Goal: Task Accomplishment & Management: Complete application form

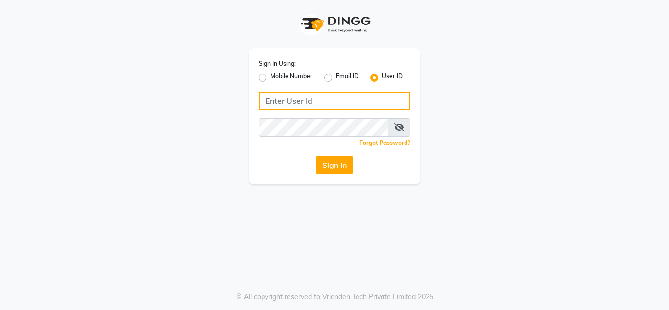
click at [281, 104] on input "Username" at bounding box center [334, 101] width 152 height 19
type input "nailsaura"
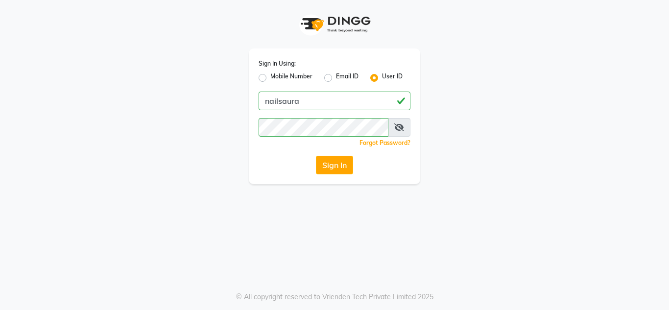
click at [284, 171] on div "Sign In" at bounding box center [334, 165] width 152 height 19
click at [322, 166] on button "Sign In" at bounding box center [334, 165] width 37 height 19
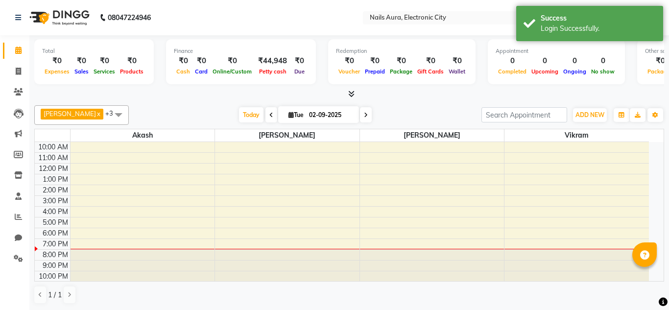
select select "en"
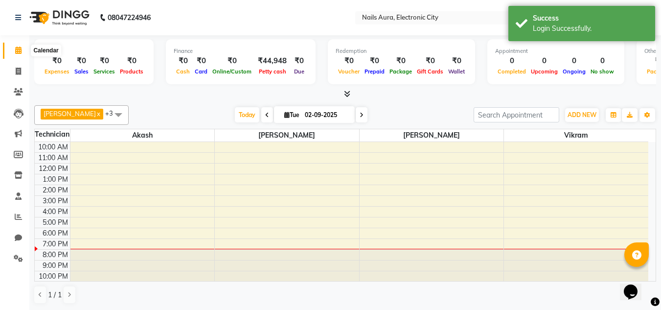
click at [16, 53] on icon at bounding box center [18, 49] width 6 height 7
click at [18, 69] on icon at bounding box center [18, 71] width 5 height 7
select select "8179"
select select "service"
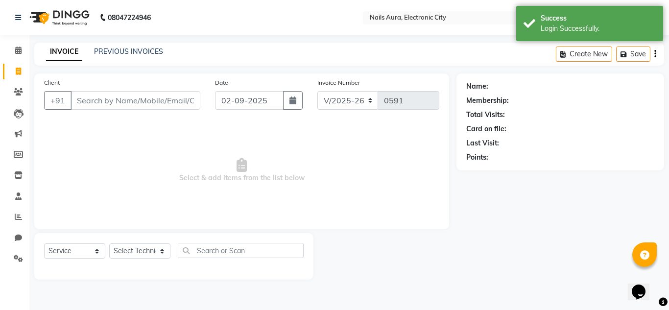
click at [125, 100] on input "Client" at bounding box center [135, 100] width 130 height 19
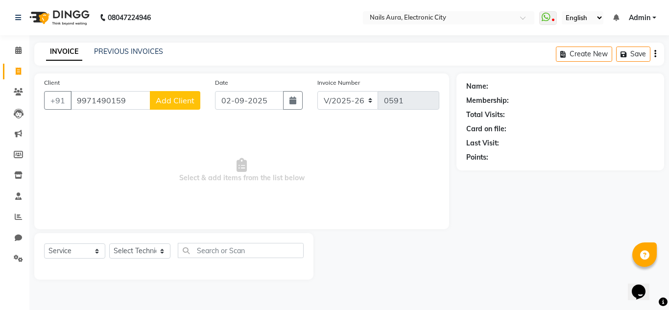
type input "9971490159"
click at [99, 253] on select "Select Service Product Membership Package Voucher Prepaid Gift Card" at bounding box center [74, 250] width 61 height 15
click at [163, 250] on select "Select Technician [PERSON_NAME] [PERSON_NAME] Pooja [PERSON_NAME] [PERSON_NAME]…" at bounding box center [139, 250] width 61 height 15
select select "83471"
click at [109, 243] on select "Select Technician [PERSON_NAME] [PERSON_NAME] Pooja [PERSON_NAME] [PERSON_NAME]…" at bounding box center [139, 250] width 61 height 15
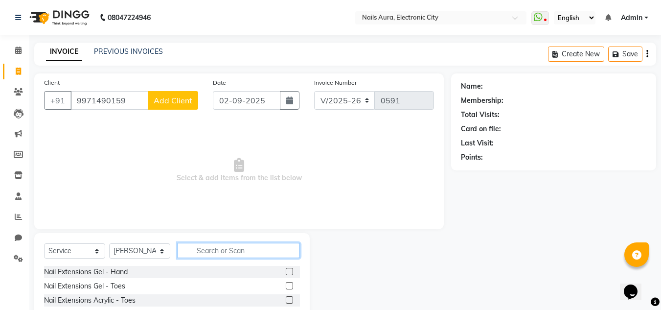
click at [229, 251] on input "text" at bounding box center [239, 250] width 122 height 15
type input "class"
click at [289, 301] on label at bounding box center [289, 299] width 7 height 7
click at [289, 301] on input "checkbox" at bounding box center [289, 300] width 6 height 6
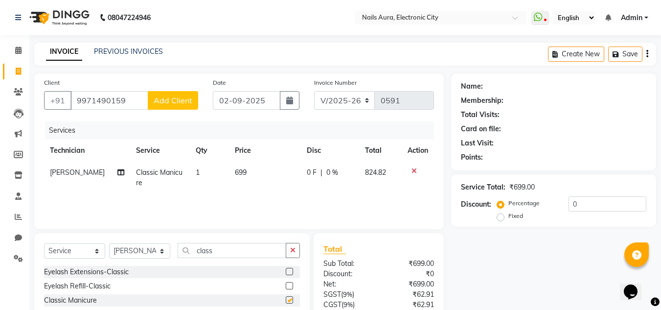
checkbox input "false"
click at [295, 250] on icon "button" at bounding box center [292, 250] width 5 height 7
type input "ac"
click at [286, 283] on label at bounding box center [289, 285] width 7 height 7
click at [286, 283] on input "checkbox" at bounding box center [289, 286] width 6 height 6
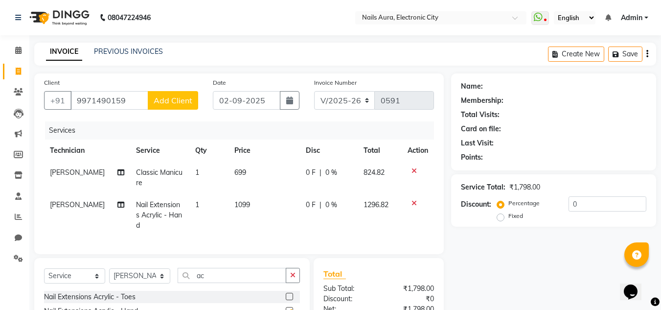
checkbox input "false"
click at [159, 282] on select "Select Technician [PERSON_NAME] [PERSON_NAME] Pooja [PERSON_NAME] [PERSON_NAME]…" at bounding box center [139, 275] width 61 height 15
select select "80444"
click at [109, 276] on select "Select Technician [PERSON_NAME] [PERSON_NAME] Pooja [PERSON_NAME] [PERSON_NAME]…" at bounding box center [139, 275] width 61 height 15
click at [86, 204] on td "[PERSON_NAME]" at bounding box center [87, 215] width 86 height 43
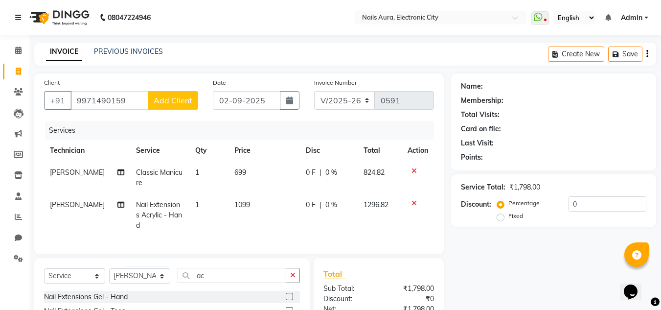
select select "83471"
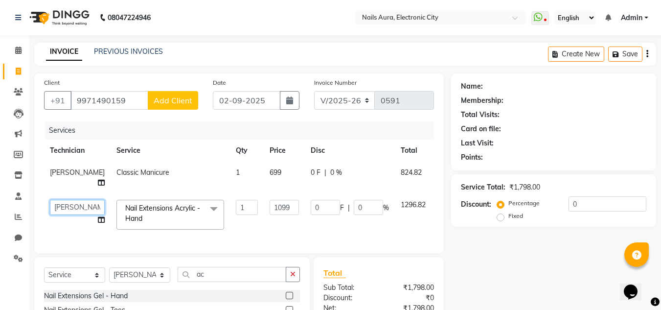
click at [63, 204] on select "[PERSON_NAME] [PERSON_NAME] Pooja [PERSON_NAME] [PERSON_NAME] [PERSON_NAME] [PE…" at bounding box center [77, 207] width 55 height 15
select select "80444"
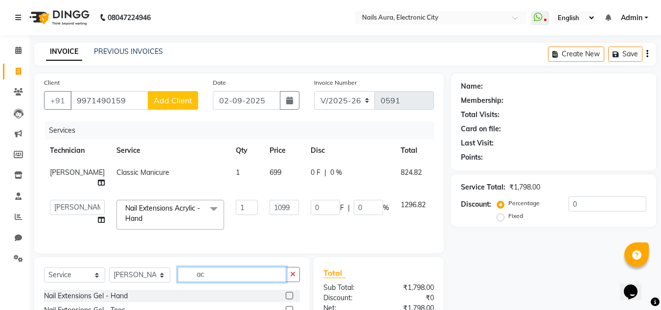
click at [251, 282] on input "ac" at bounding box center [232, 274] width 109 height 15
drag, startPoint x: 291, startPoint y: 280, endPoint x: 255, endPoint y: 283, distance: 36.3
click at [289, 280] on button "button" at bounding box center [293, 274] width 14 height 15
click at [234, 278] on input "text" at bounding box center [239, 274] width 122 height 15
type input "fr"
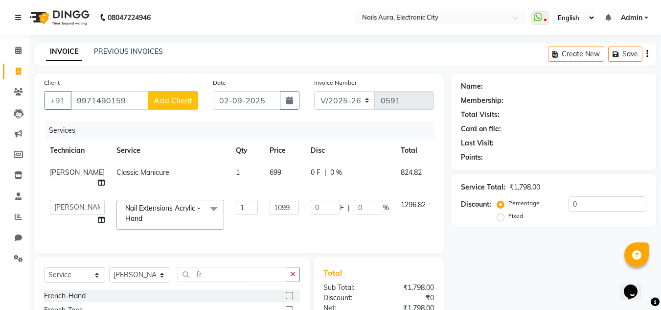
click at [286, 299] on label at bounding box center [289, 295] width 7 height 7
click at [286, 299] on input "checkbox" at bounding box center [289, 296] width 6 height 6
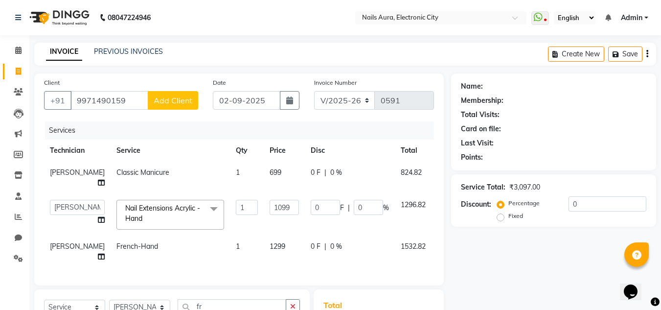
checkbox input "false"
click at [98, 253] on icon at bounding box center [101, 256] width 7 height 7
select select "80444"
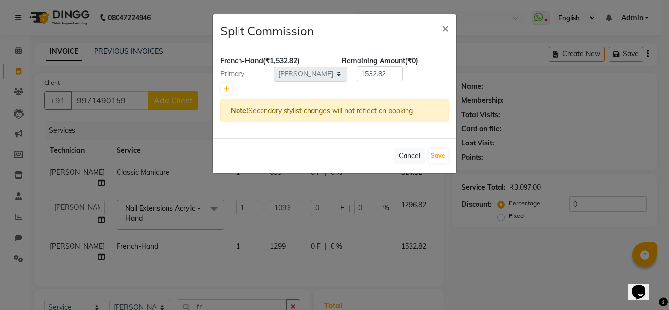
click at [80, 247] on ngb-modal-window "Split Commission × French-Hand (₹1,532.82) Remaining Amount (₹0) Primary Select…" at bounding box center [334, 155] width 669 height 310
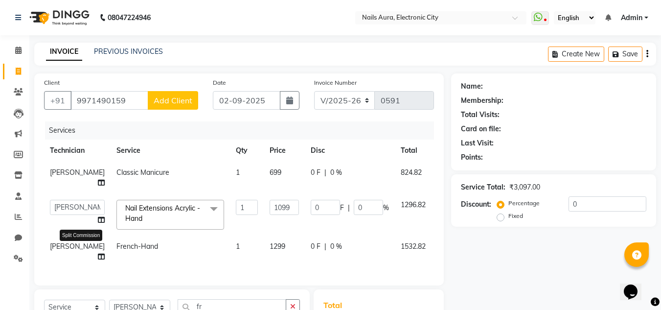
click at [98, 253] on icon at bounding box center [101, 256] width 7 height 7
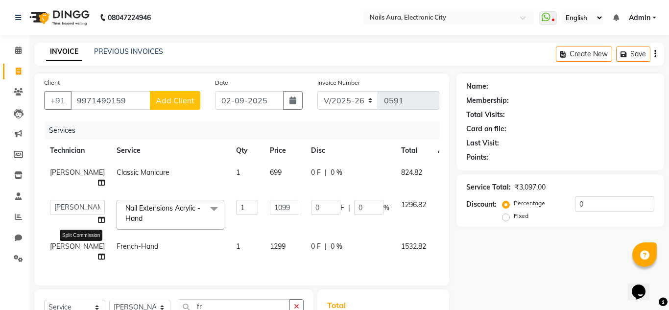
select select "80444"
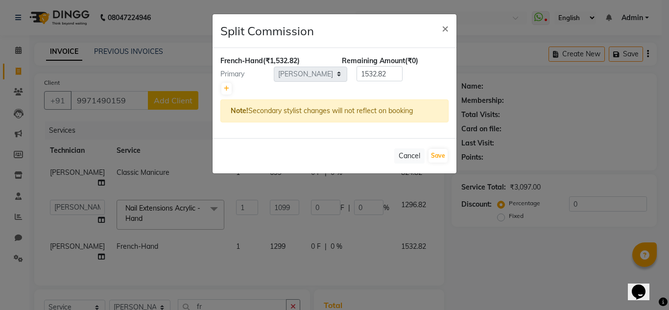
click at [79, 245] on ngb-modal-window "Split Commission × French-Hand (₹1,532.82) Remaining Amount (₹0) Primary Select…" at bounding box center [334, 155] width 669 height 310
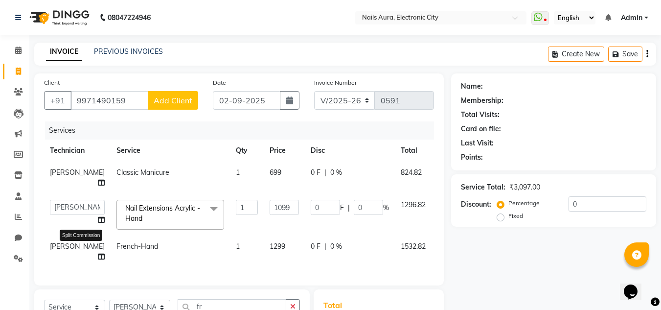
click at [98, 253] on icon at bounding box center [101, 256] width 7 height 7
select select "80444"
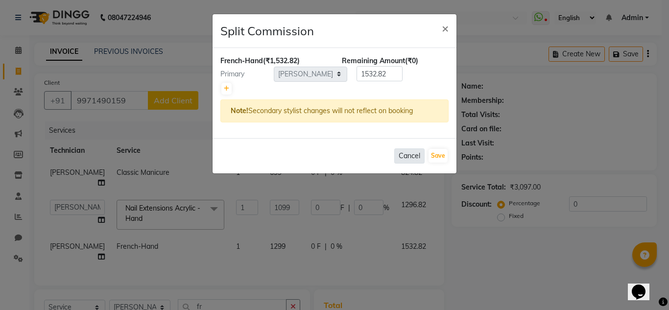
click at [406, 154] on button "Cancel" at bounding box center [409, 155] width 30 height 15
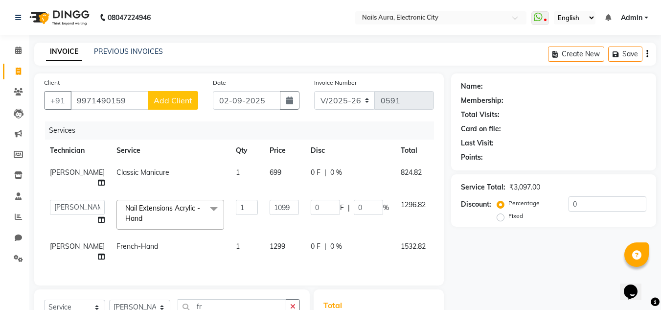
click at [64, 250] on span "[PERSON_NAME]" at bounding box center [77, 246] width 55 height 9
select select "80444"
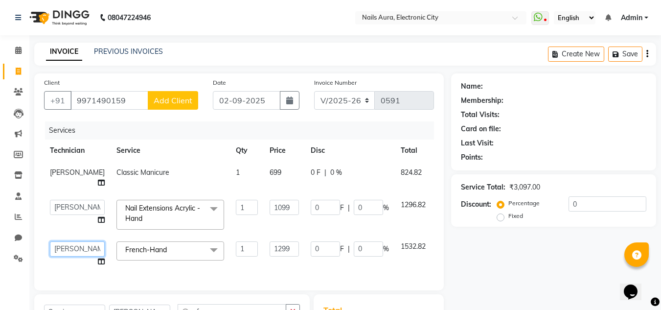
click at [63, 242] on select "[PERSON_NAME] [PERSON_NAME] Pooja [PERSON_NAME] [PERSON_NAME] [PERSON_NAME] [PE…" at bounding box center [77, 248] width 55 height 15
select select "80910"
click at [592, 206] on input "0" at bounding box center [608, 203] width 78 height 15
type input "02"
type input "21.98"
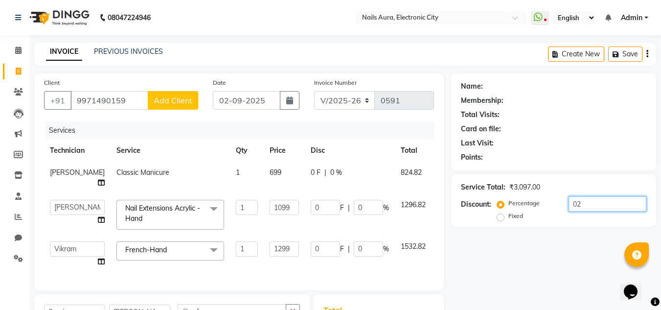
type input "2"
type input "25.98"
type input "2"
type input "0"
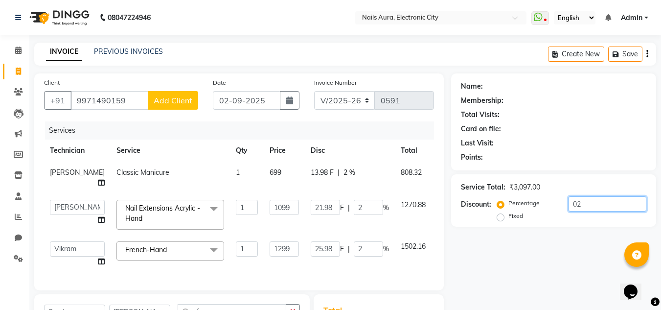
type input "0"
type input "2"
type input "21.98"
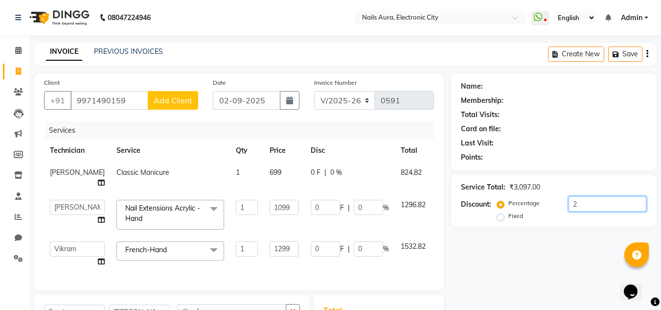
type input "2"
type input "25.98"
type input "2"
type input "20"
type input "219.8"
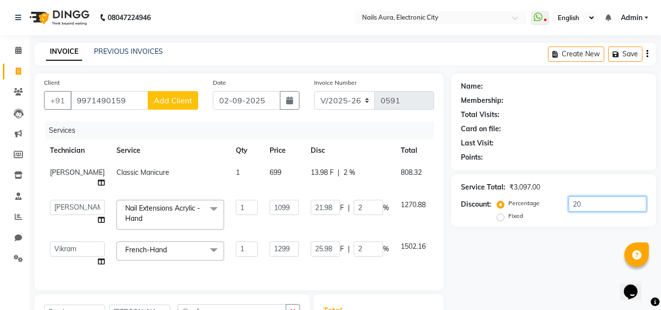
type input "20"
type input "259.8"
type input "20"
click at [648, 54] on icon "button" at bounding box center [648, 54] width 2 height 0
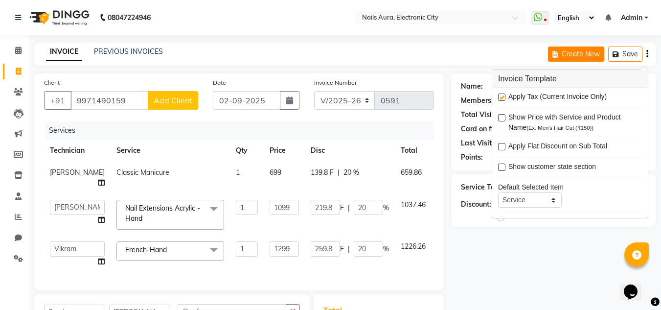
click at [599, 50] on button "Create New" at bounding box center [576, 53] width 56 height 15
select select "service"
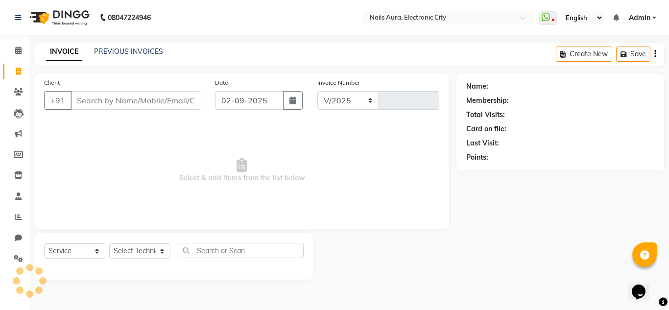
select select "8179"
type input "0591"
click at [57, 57] on link "INVOICE" at bounding box center [64, 52] width 36 height 18
click at [67, 52] on link "INVOICE" at bounding box center [64, 52] width 36 height 18
click at [117, 51] on link "PREVIOUS INVOICES" at bounding box center [128, 51] width 69 height 9
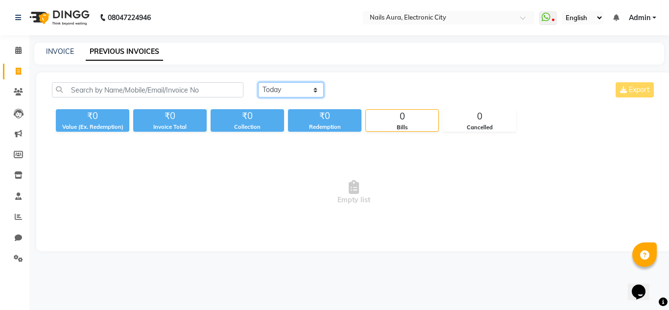
click at [313, 85] on select "[DATE] [DATE] Custom Range" at bounding box center [291, 89] width 66 height 15
click at [258, 82] on select "[DATE] [DATE] Custom Range" at bounding box center [291, 89] width 66 height 15
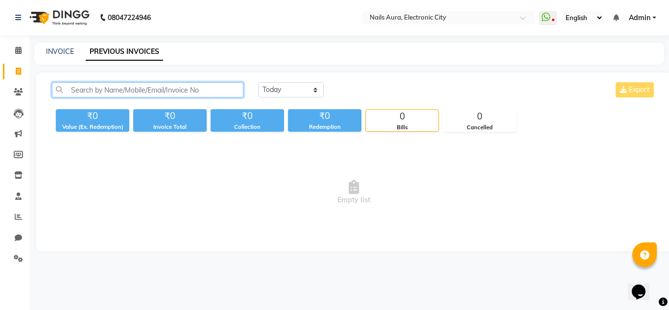
click at [89, 89] on input "text" at bounding box center [147, 89] width 191 height 15
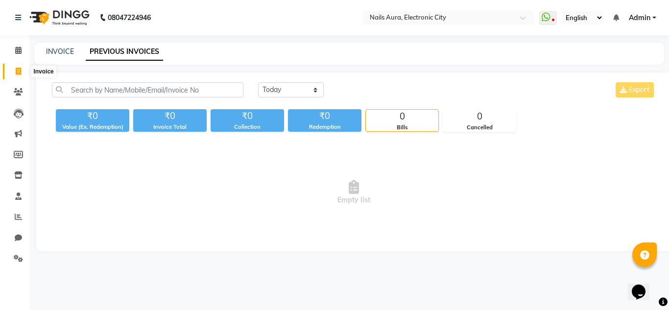
click at [20, 69] on icon at bounding box center [18, 71] width 5 height 7
select select "service"
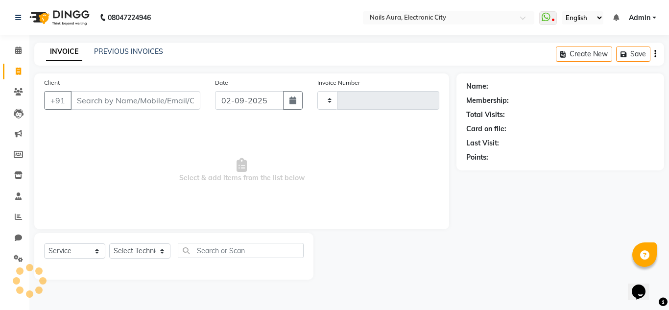
type input "0591"
select select "8179"
click at [140, 94] on input "Client" at bounding box center [135, 100] width 130 height 19
click at [142, 100] on input "Client" at bounding box center [135, 100] width 130 height 19
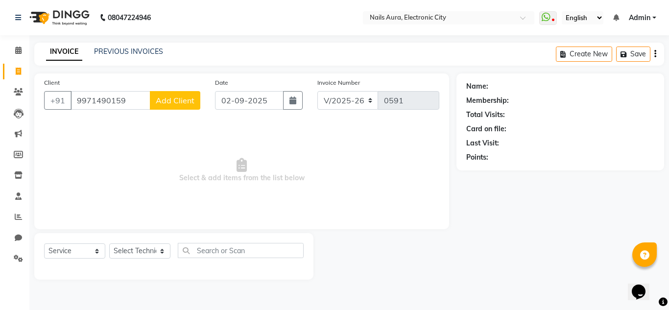
type input "9971490159"
click at [162, 247] on select "Select Technician [PERSON_NAME] [PERSON_NAME] Pooja [PERSON_NAME] [PERSON_NAME]…" at bounding box center [139, 250] width 61 height 15
select select "83471"
click at [109, 243] on select "Select Technician [PERSON_NAME] [PERSON_NAME] Pooja [PERSON_NAME] [PERSON_NAME]…" at bounding box center [139, 250] width 61 height 15
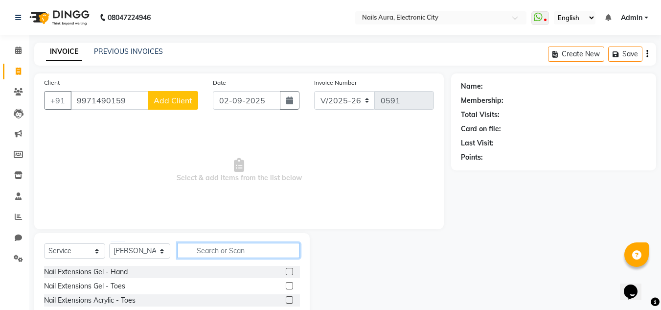
click at [236, 250] on input "text" at bounding box center [239, 250] width 122 height 15
type input "class"
click at [289, 297] on label at bounding box center [289, 299] width 7 height 7
click at [289, 297] on input "checkbox" at bounding box center [289, 300] width 6 height 6
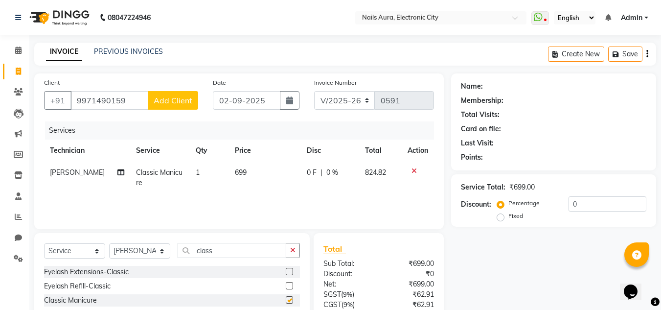
checkbox input "false"
click at [159, 249] on select "Select Technician [PERSON_NAME] [PERSON_NAME] Pooja [PERSON_NAME] [PERSON_NAME]…" at bounding box center [139, 250] width 61 height 15
select select "80444"
click at [109, 243] on select "Select Technician [PERSON_NAME] [PERSON_NAME] Pooja [PERSON_NAME] [PERSON_NAME]…" at bounding box center [139, 250] width 61 height 15
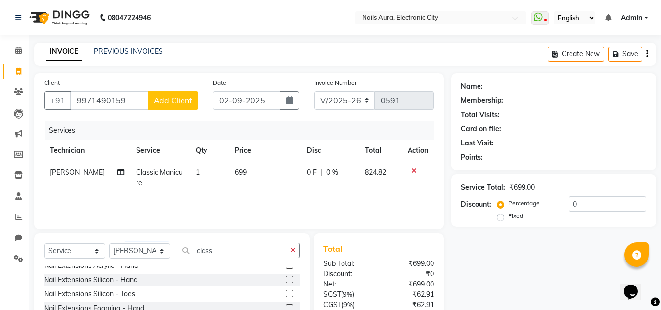
click at [286, 266] on label at bounding box center [289, 264] width 7 height 7
click at [286, 266] on input "checkbox" at bounding box center [289, 265] width 6 height 6
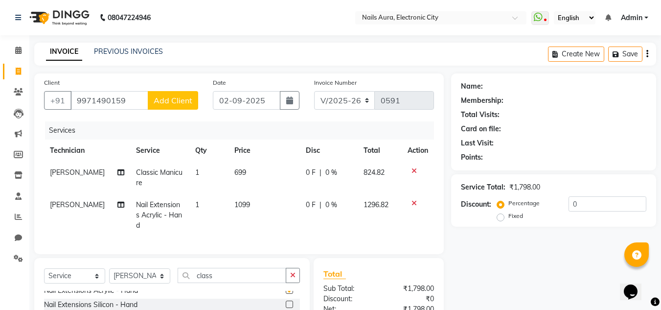
checkbox input "false"
click at [162, 280] on select "Select Technician [PERSON_NAME] [PERSON_NAME] Pooja [PERSON_NAME] [PERSON_NAME]…" at bounding box center [139, 275] width 61 height 15
select select "80910"
click at [109, 276] on select "Select Technician [PERSON_NAME] [PERSON_NAME] Pooja [PERSON_NAME] [PERSON_NAME]…" at bounding box center [139, 275] width 61 height 15
click at [295, 278] on icon "button" at bounding box center [292, 275] width 5 height 7
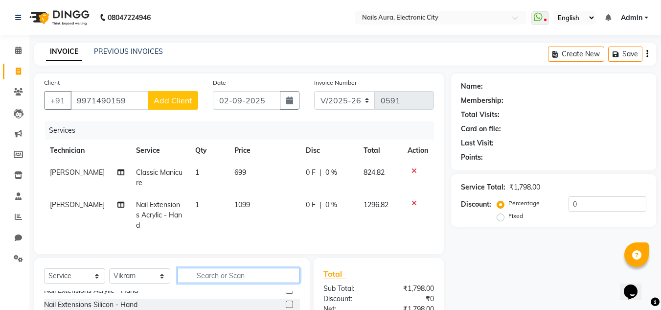
click at [229, 283] on input "text" at bounding box center [239, 275] width 122 height 15
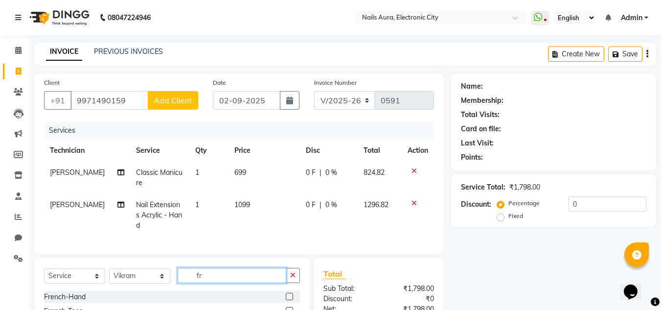
type input "fr"
click at [286, 300] on label at bounding box center [289, 296] width 7 height 7
click at [286, 300] on input "checkbox" at bounding box center [289, 297] width 6 height 6
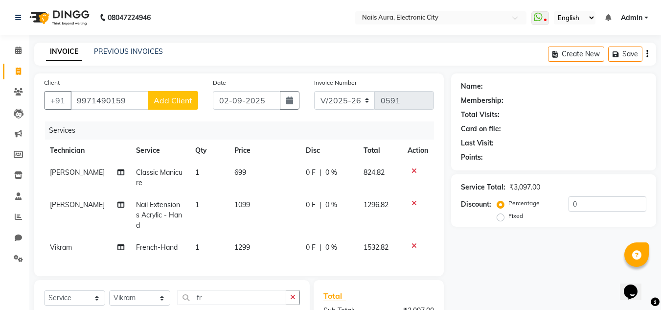
checkbox input "false"
click at [581, 203] on input "0" at bounding box center [608, 203] width 78 height 15
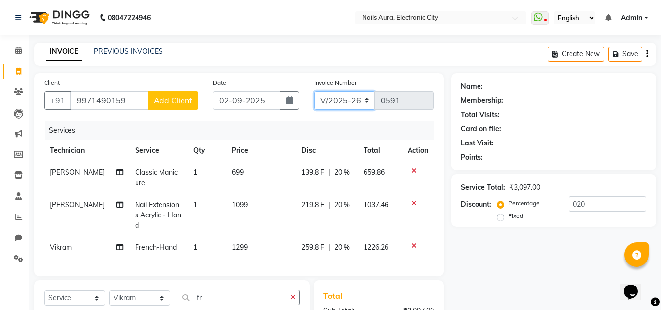
click at [370, 97] on select "V/2025 V/2025-26" at bounding box center [344, 100] width 61 height 19
click at [586, 205] on input "020" at bounding box center [608, 203] width 78 height 15
type input "0"
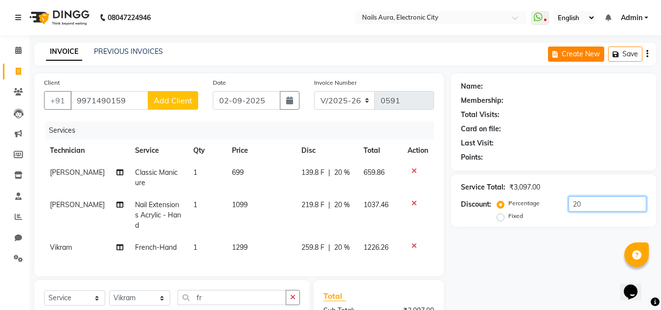
type input "20"
click at [565, 54] on button "Create New" at bounding box center [576, 53] width 56 height 15
select select "8179"
select select "service"
